Goal: Task Accomplishment & Management: Manage account settings

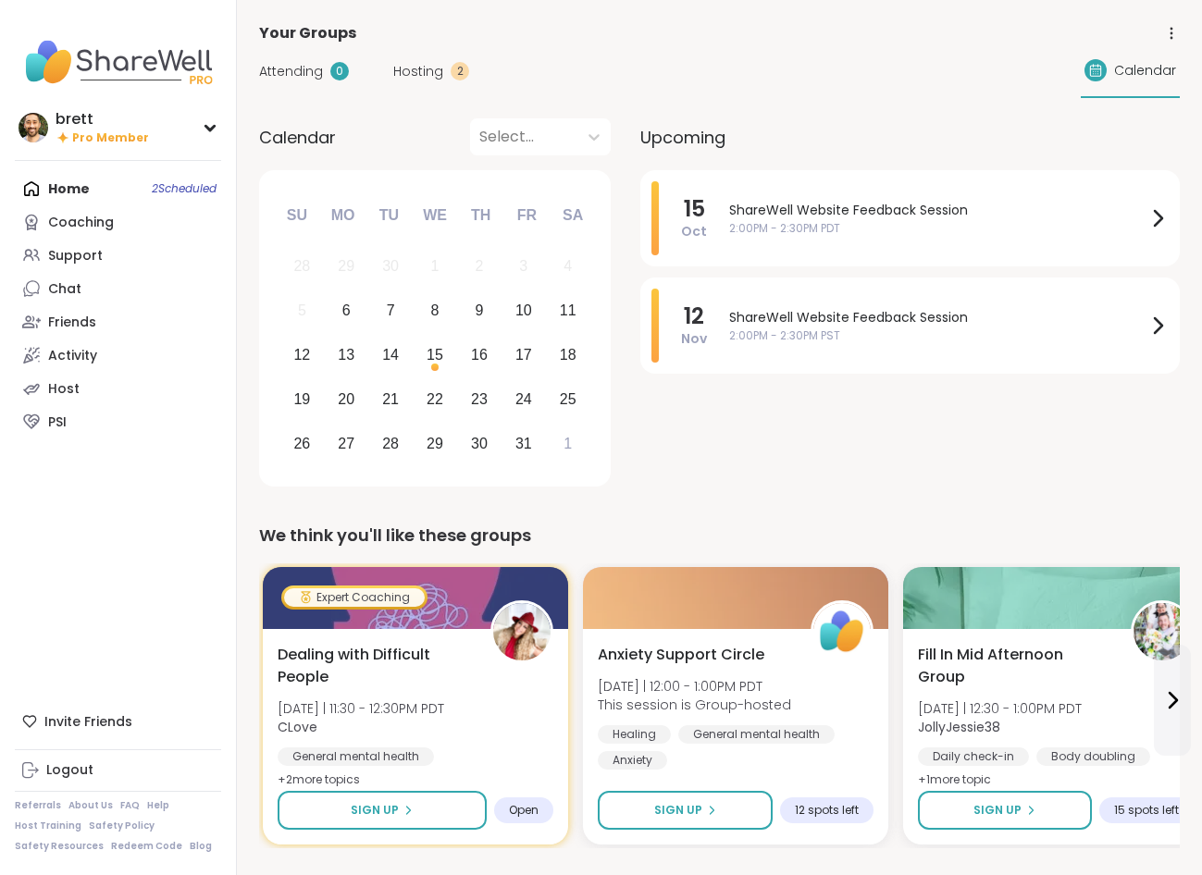
click at [91, 220] on div "Coaching" at bounding box center [81, 223] width 66 height 19
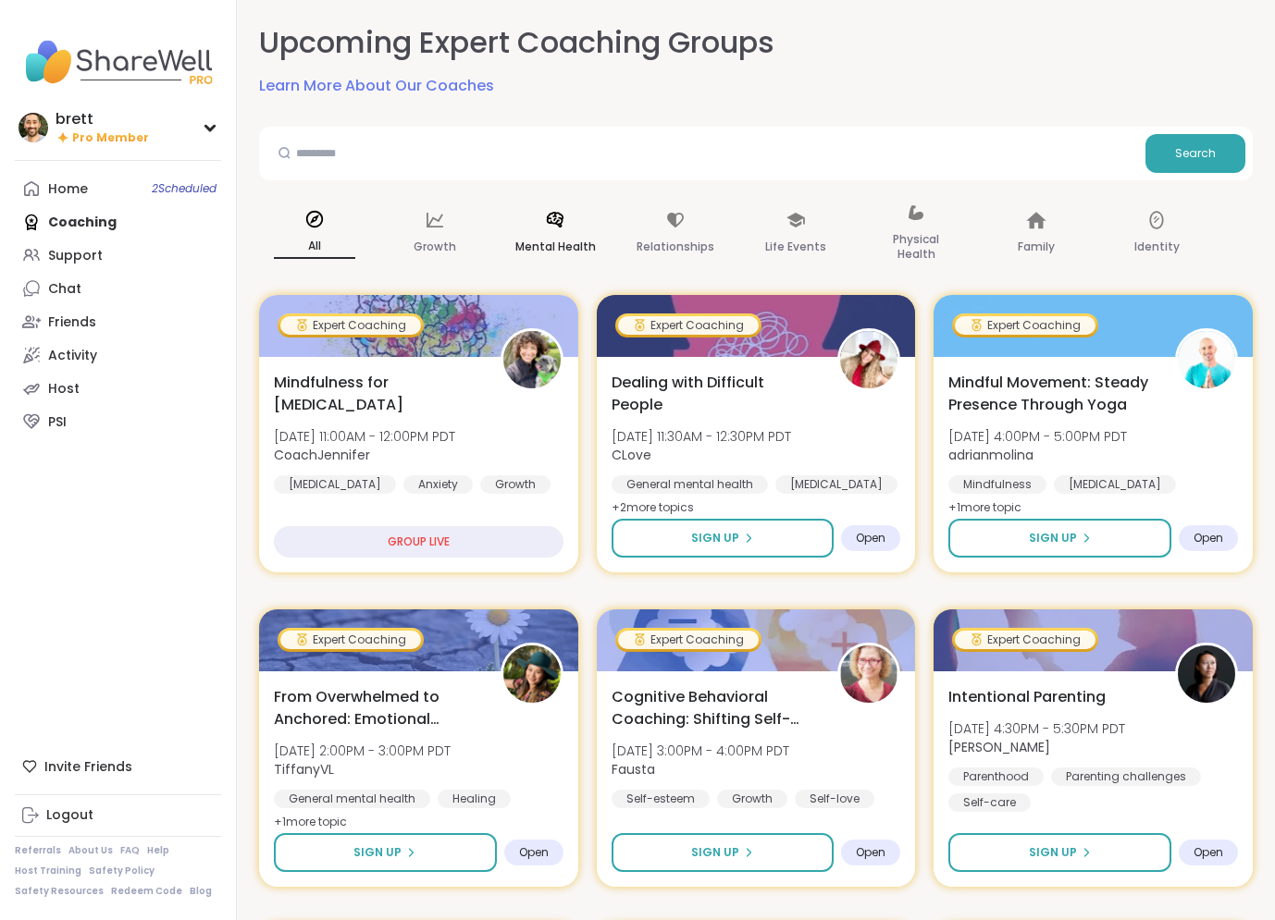
click at [569, 209] on div "Mental Health" at bounding box center [555, 234] width 111 height 93
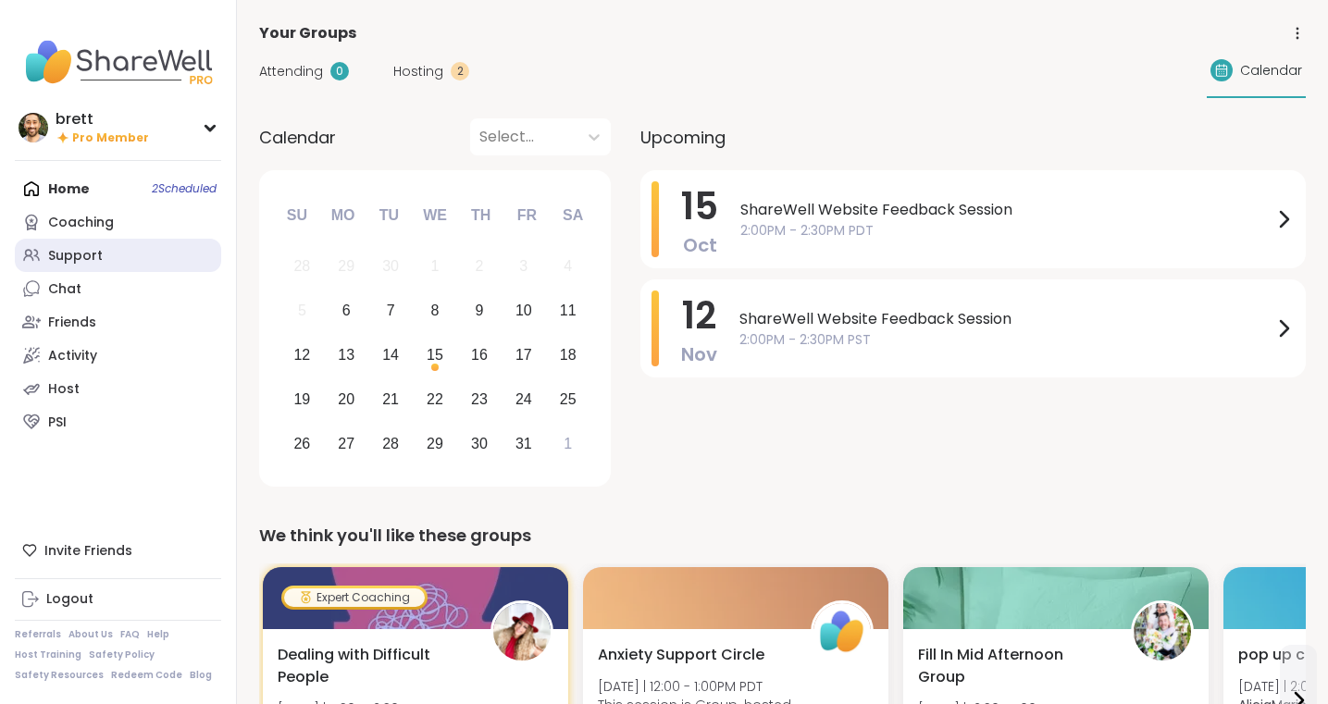
click at [97, 259] on div "Support" at bounding box center [75, 256] width 55 height 19
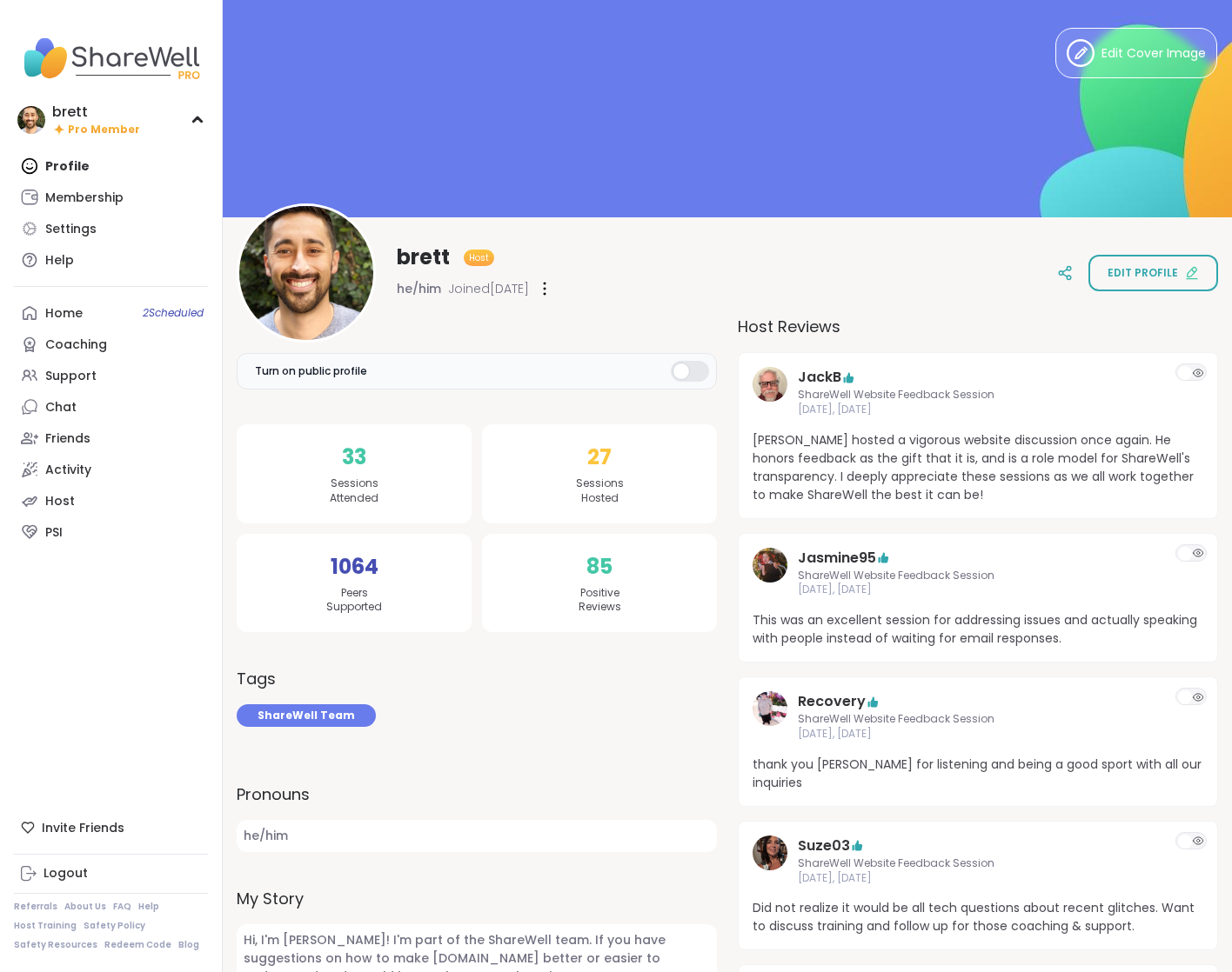
click at [382, 367] on label "Turn on public profile" at bounding box center [477, 371] width 481 height 37
click at [693, 373] on div at bounding box center [689, 371] width 39 height 21
click at [382, 367] on div at bounding box center [381, 371] width 15 height 15
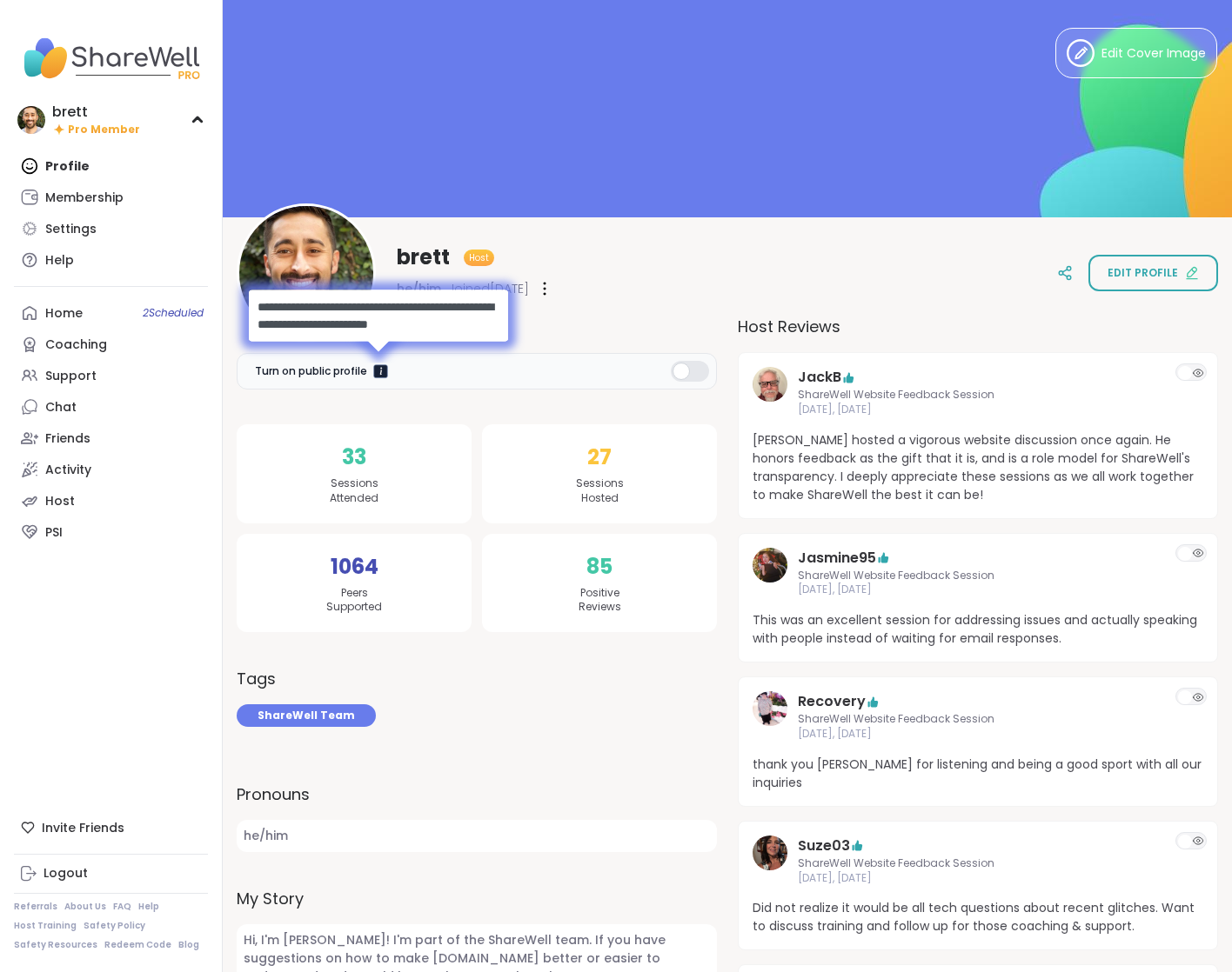
click at [381, 370] on div at bounding box center [381, 371] width 15 height 15
